Goal: Check status: Check status

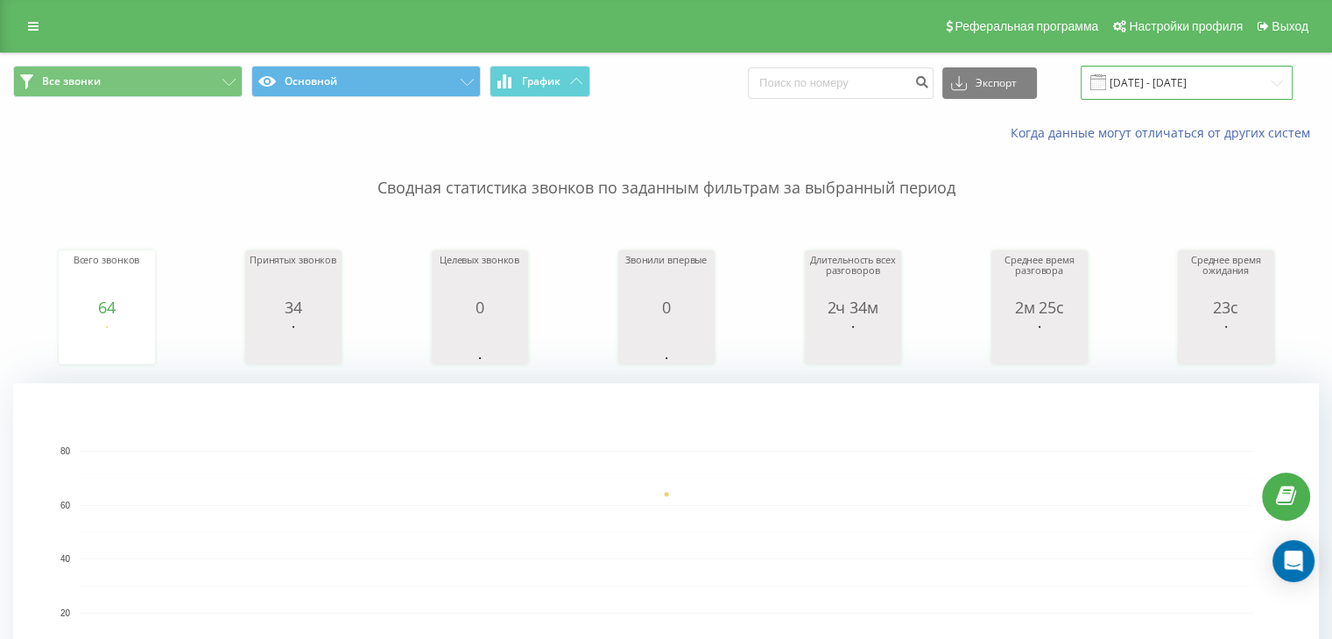
click at [1279, 83] on input "[DATE] - [DATE]" at bounding box center [1187, 83] width 212 height 34
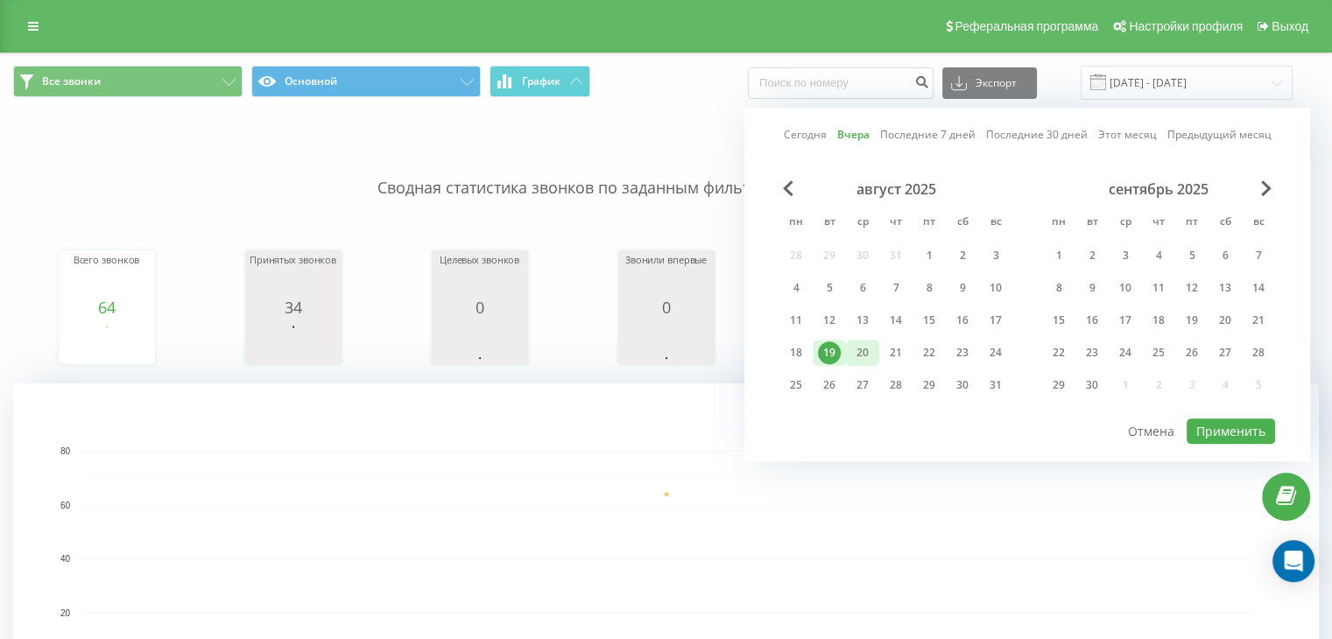
click at [865, 351] on div "20" at bounding box center [862, 353] width 23 height 23
click at [1219, 425] on button "Применить" at bounding box center [1231, 431] width 88 height 25
type input "[DATE] - [DATE]"
